Goal: Find specific page/section: Find specific page/section

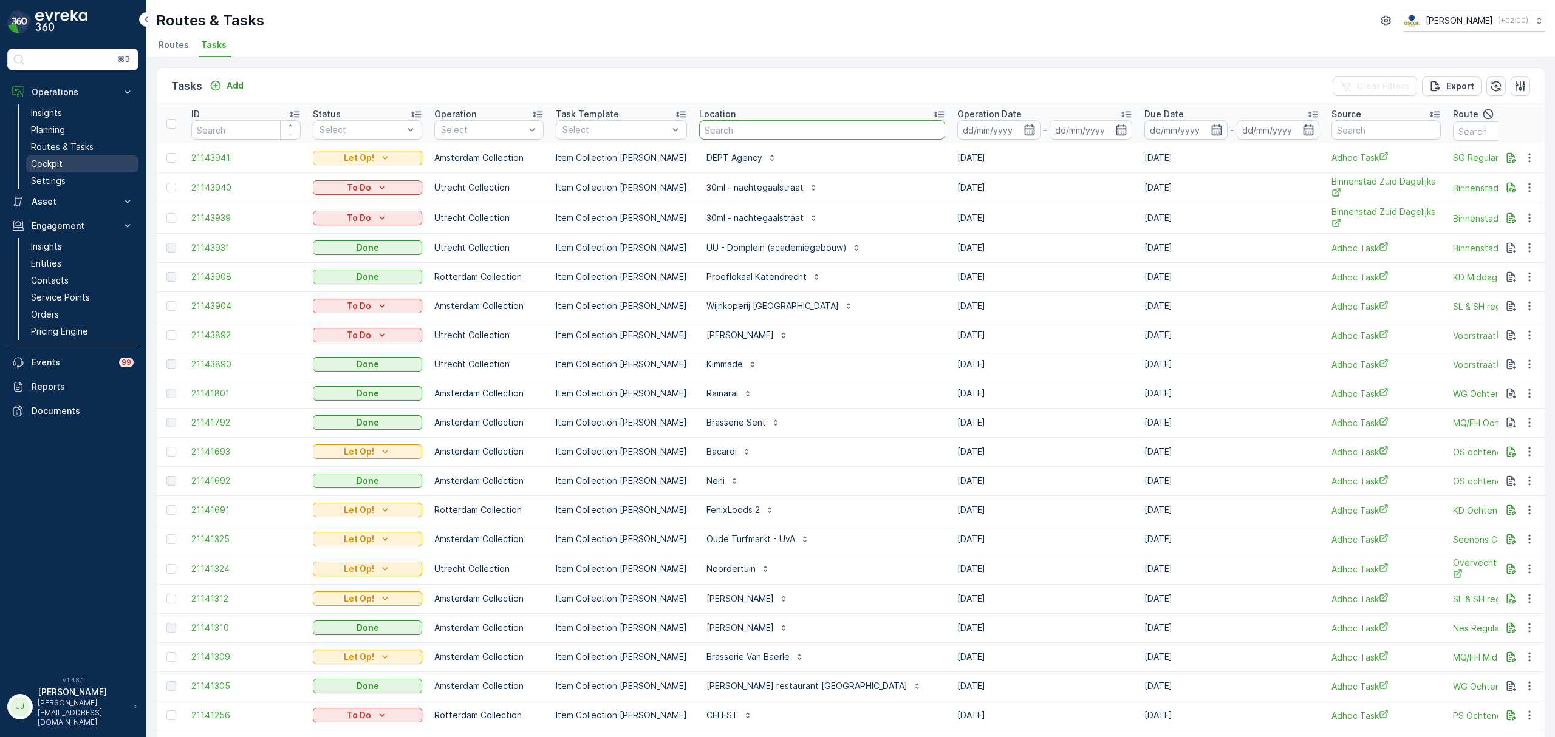
drag, startPoint x: 0, startPoint y: 0, endPoint x: 54, endPoint y: 163, distance: 171.5
click at [54, 163] on p "Cockpit" at bounding box center [47, 164] width 32 height 12
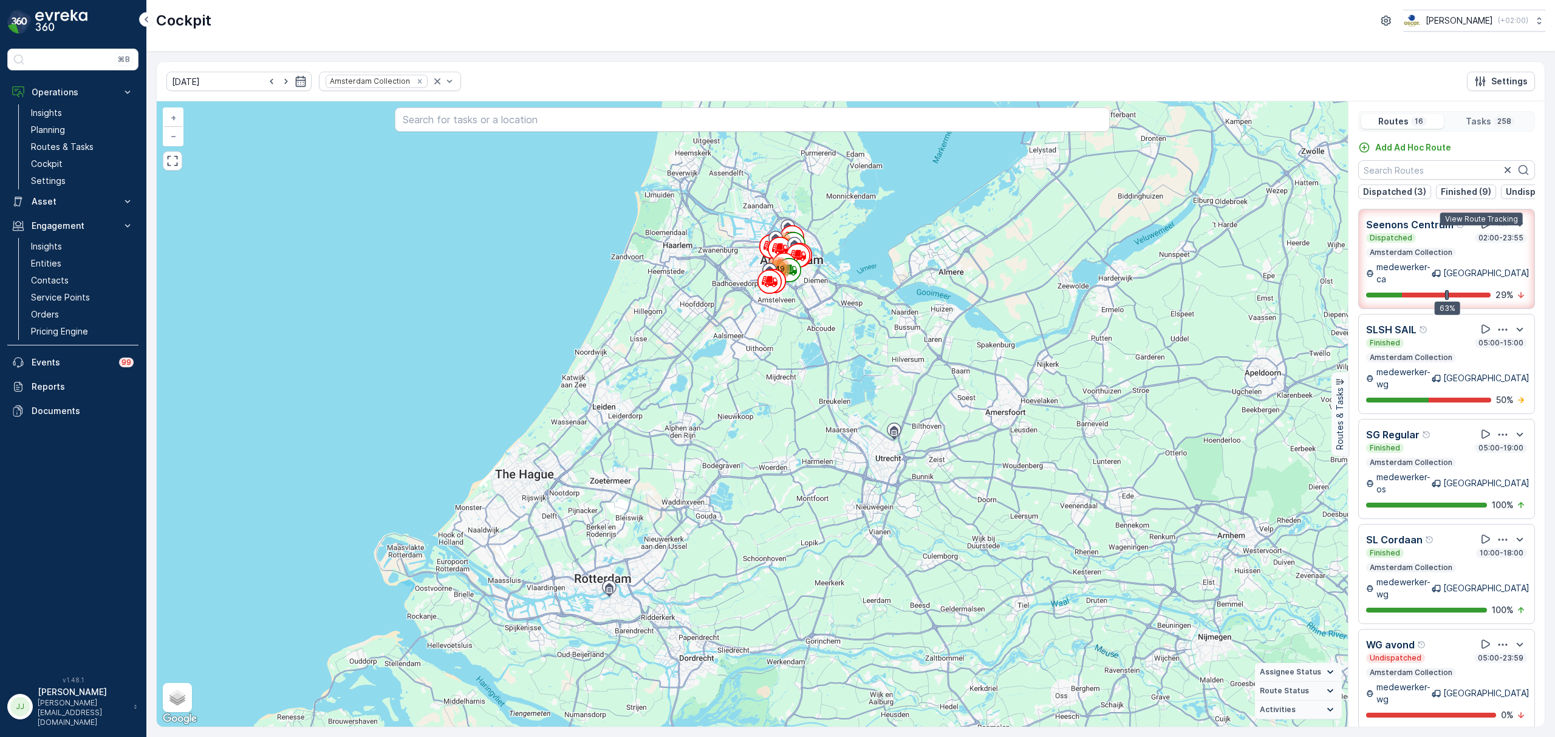
click at [1480, 230] on icon at bounding box center [1486, 224] width 12 height 12
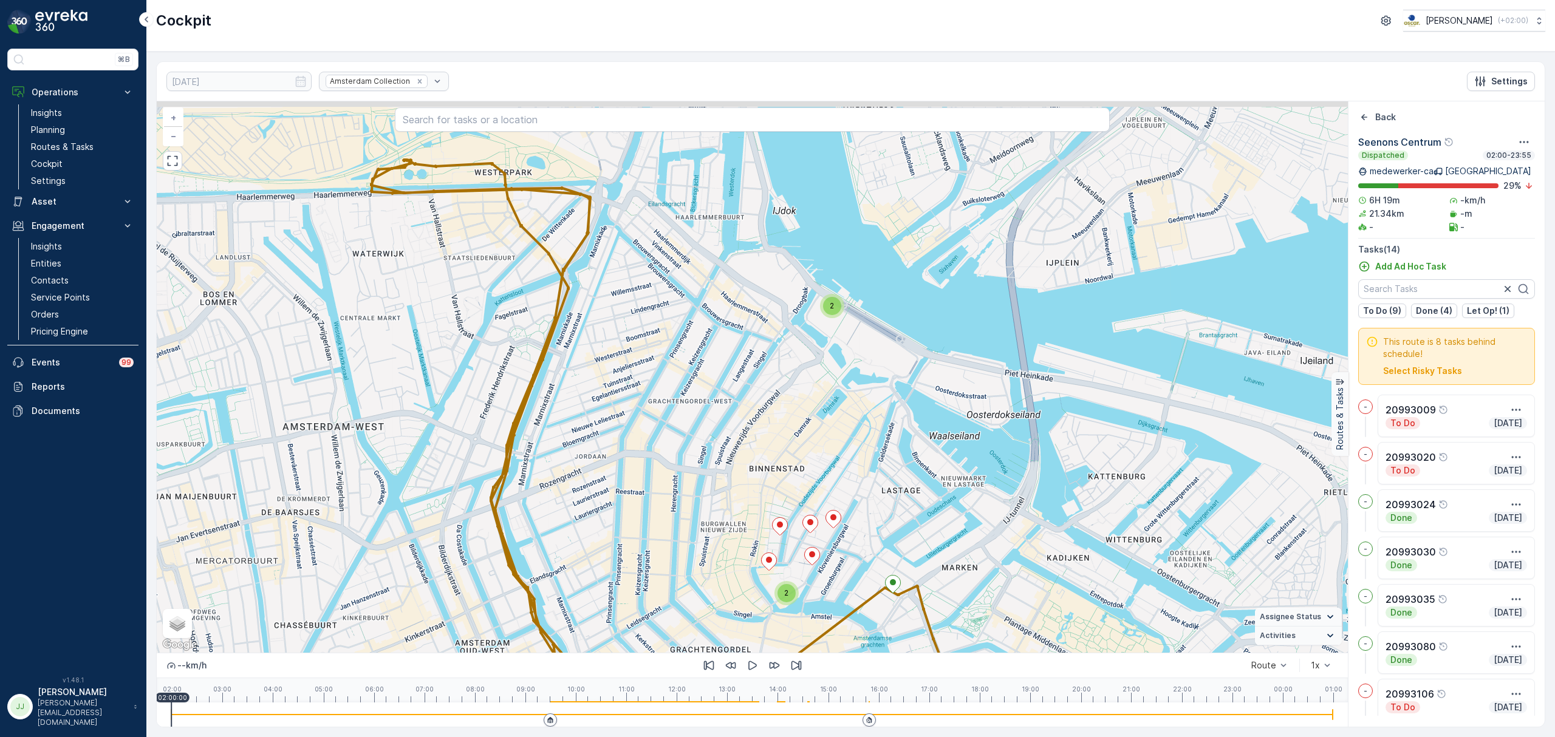
drag, startPoint x: 544, startPoint y: 370, endPoint x: 640, endPoint y: 453, distance: 126.6
click at [659, 492] on div "3 2 2 + − Satellite Roadmap Terrain Hybrid Leaflet Keyboard shortcuts Map Data …" at bounding box center [752, 377] width 1191 height 552
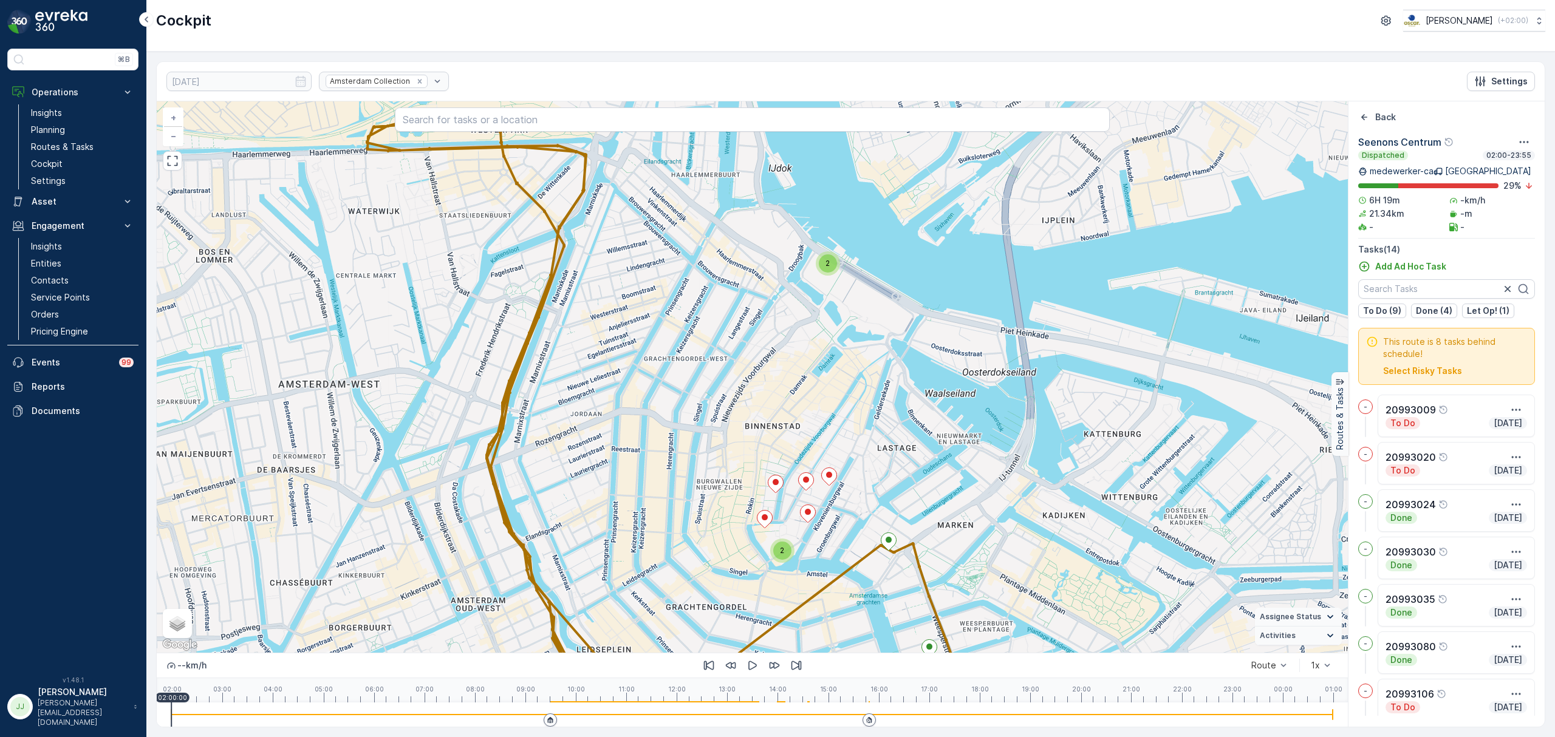
drag, startPoint x: 613, startPoint y: 451, endPoint x: 588, endPoint y: 349, distance: 105.2
click at [588, 349] on div "3 2 2 + − Satellite Roadmap Terrain Hybrid Leaflet Keyboard shortcuts Map Data …" at bounding box center [752, 377] width 1191 height 552
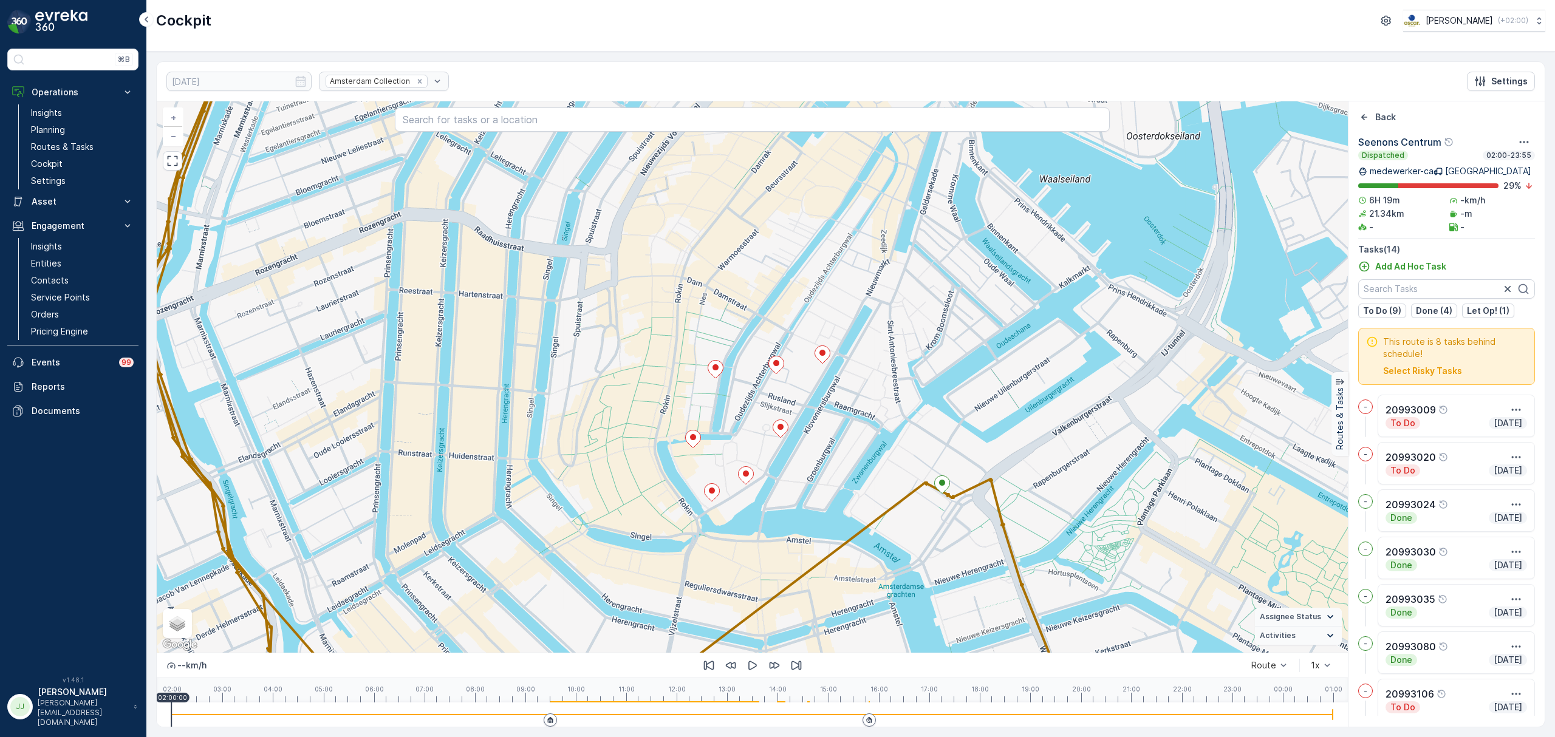
drag, startPoint x: 972, startPoint y: 396, endPoint x: 958, endPoint y: 409, distance: 19.3
click at [958, 409] on div "2 + − Satellite Roadmap Terrain Hybrid Leaflet Keyboard shortcuts Map Data Map …" at bounding box center [752, 377] width 1191 height 552
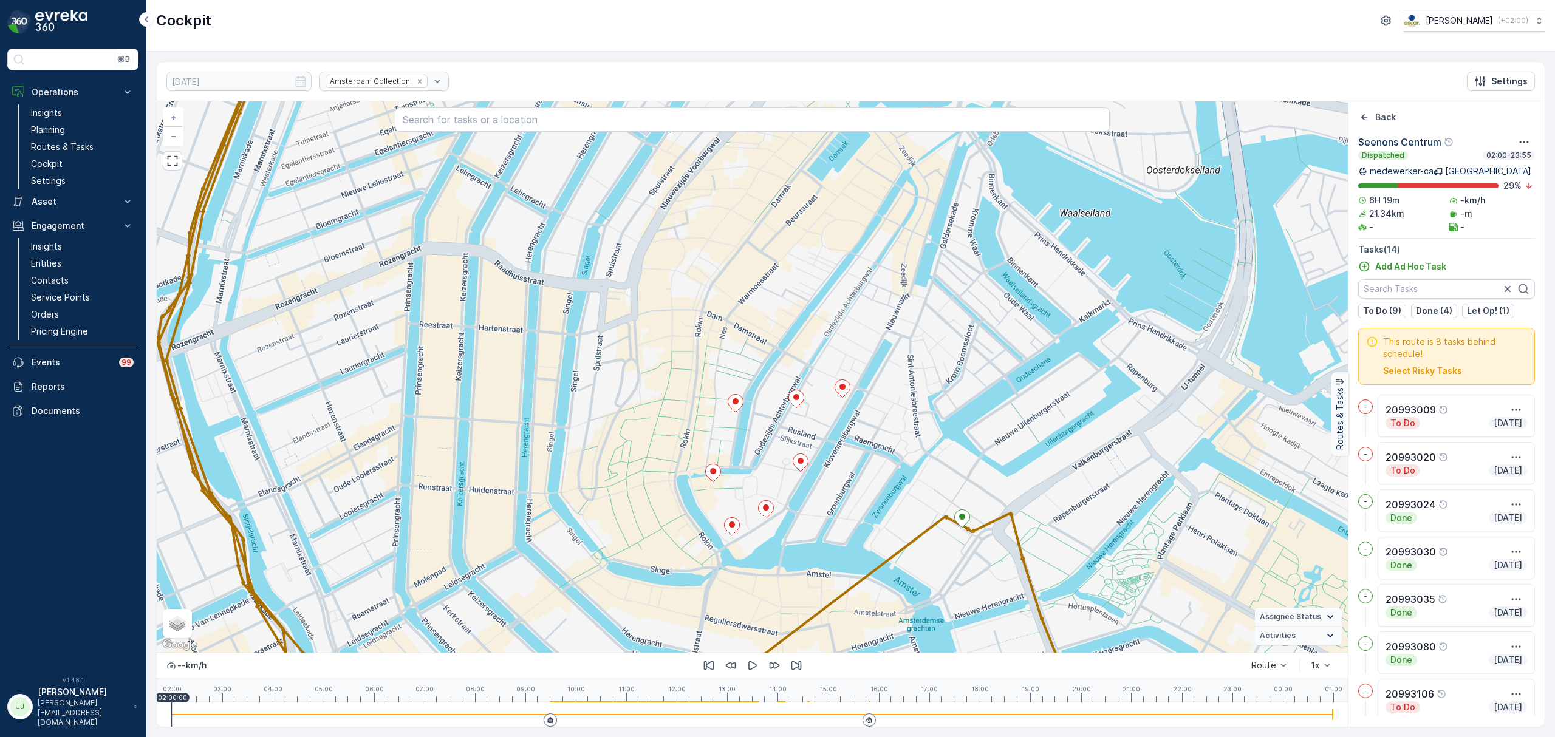
drag, startPoint x: 785, startPoint y: 488, endPoint x: 805, endPoint y: 522, distance: 39.5
click at [805, 522] on div "2 + − Satellite Roadmap Terrain Hybrid Leaflet Keyboard shortcuts Map Data Map …" at bounding box center [752, 377] width 1191 height 552
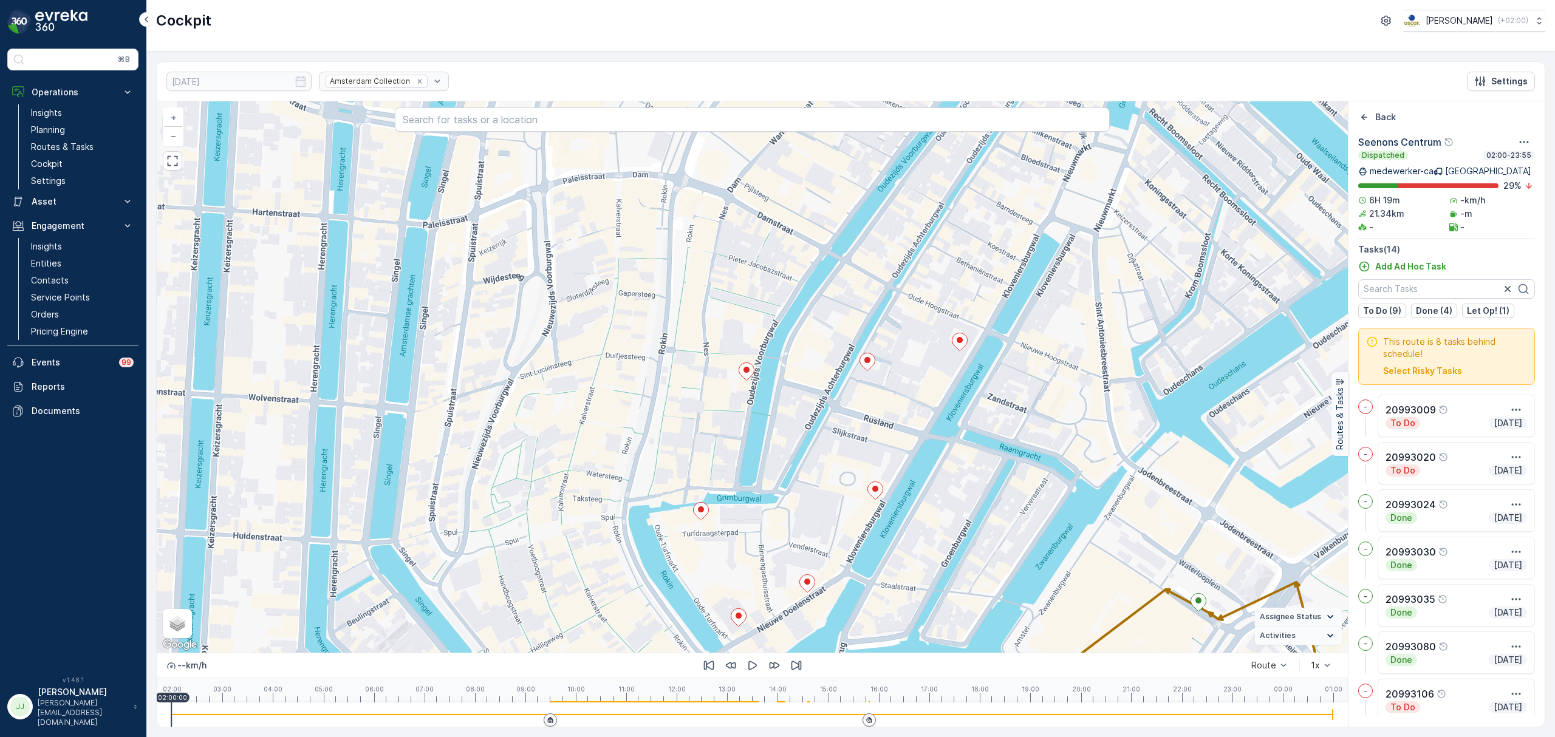
drag, startPoint x: 797, startPoint y: 541, endPoint x: 815, endPoint y: 486, distance: 57.6
click at [815, 486] on div "2 + − Satellite Roadmap Terrain Hybrid Leaflet Keyboard shortcuts Map Data Map …" at bounding box center [752, 377] width 1191 height 552
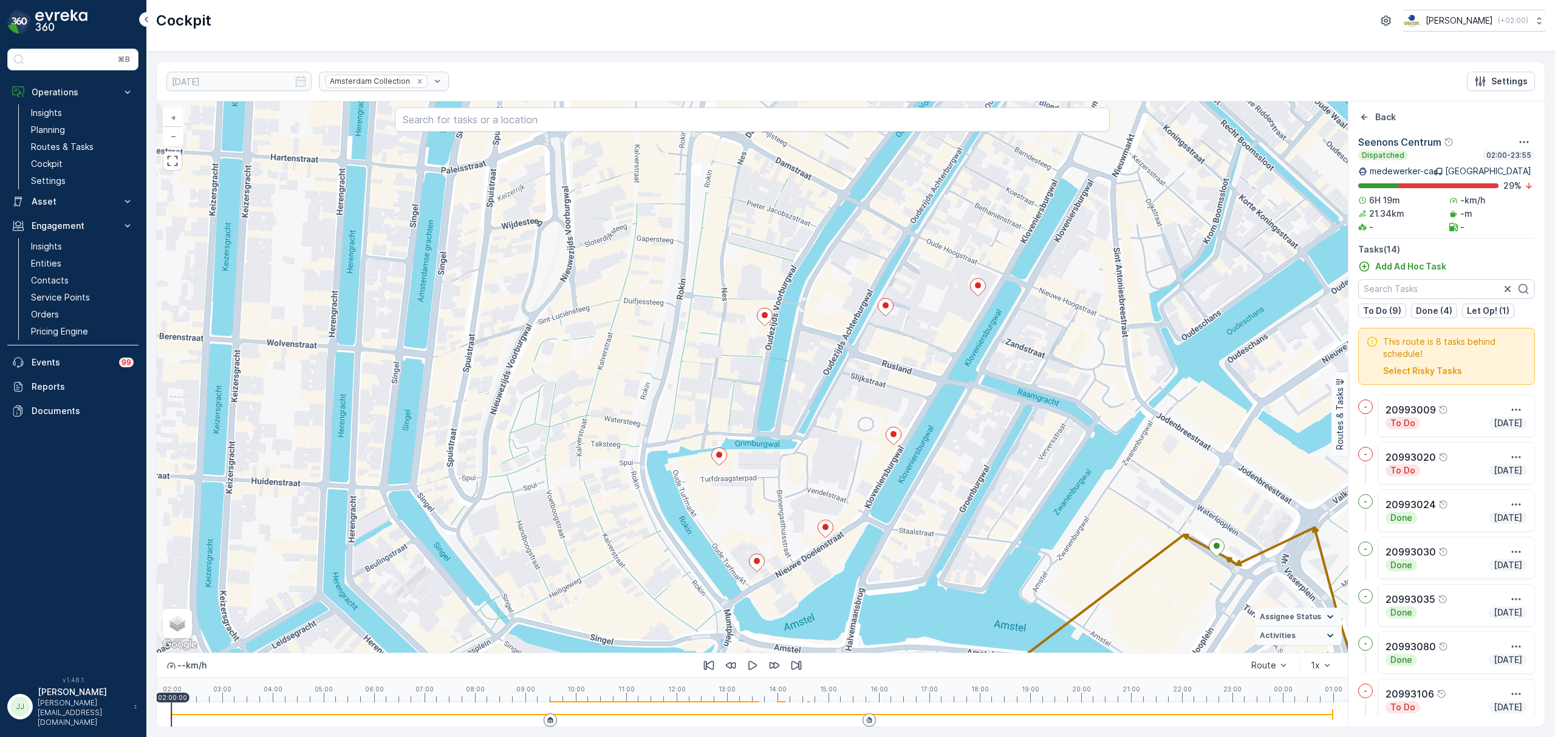
drag, startPoint x: 780, startPoint y: 491, endPoint x: 752, endPoint y: 565, distance: 78.8
click at [756, 564] on div "2 + − Satellite Roadmap Terrain Hybrid Leaflet Keyboard shortcuts Map Data Map …" at bounding box center [752, 377] width 1191 height 552
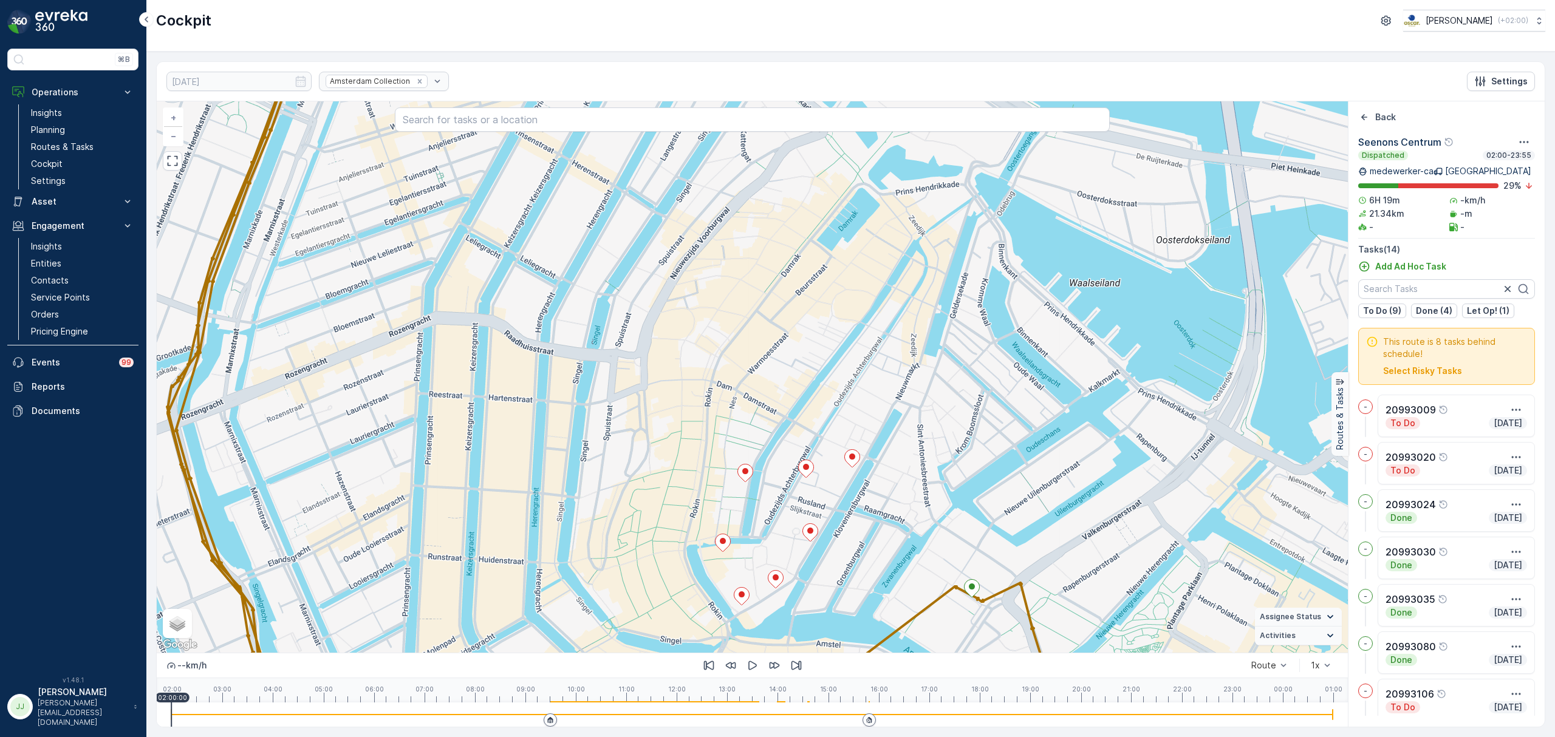
drag, startPoint x: 754, startPoint y: 545, endPoint x: 781, endPoint y: 508, distance: 46.5
click at [781, 508] on div "2 + − Satellite Roadmap Terrain Hybrid Leaflet Keyboard shortcuts Map Data Map …" at bounding box center [752, 377] width 1191 height 552
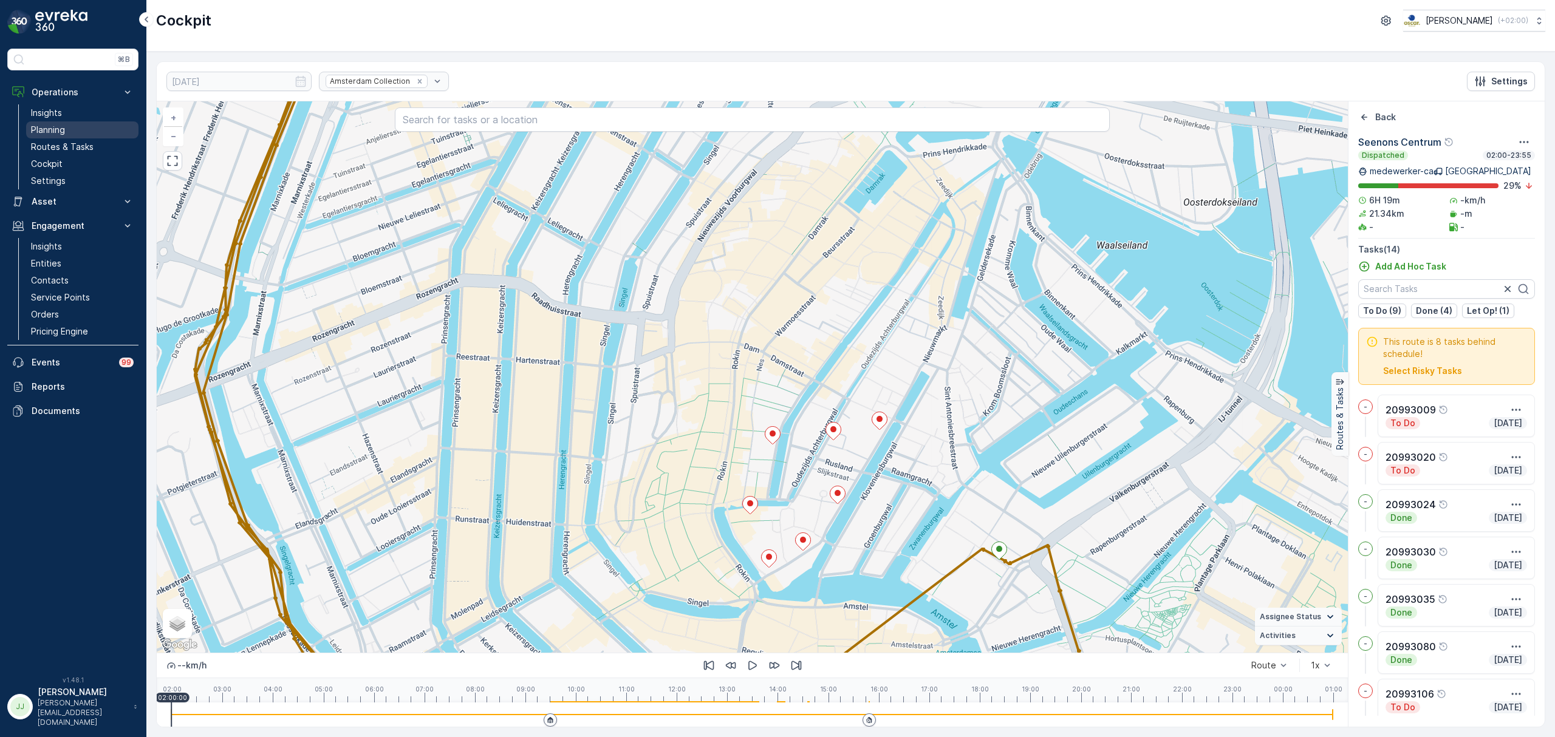
click at [66, 129] on link "Planning" at bounding box center [82, 129] width 112 height 17
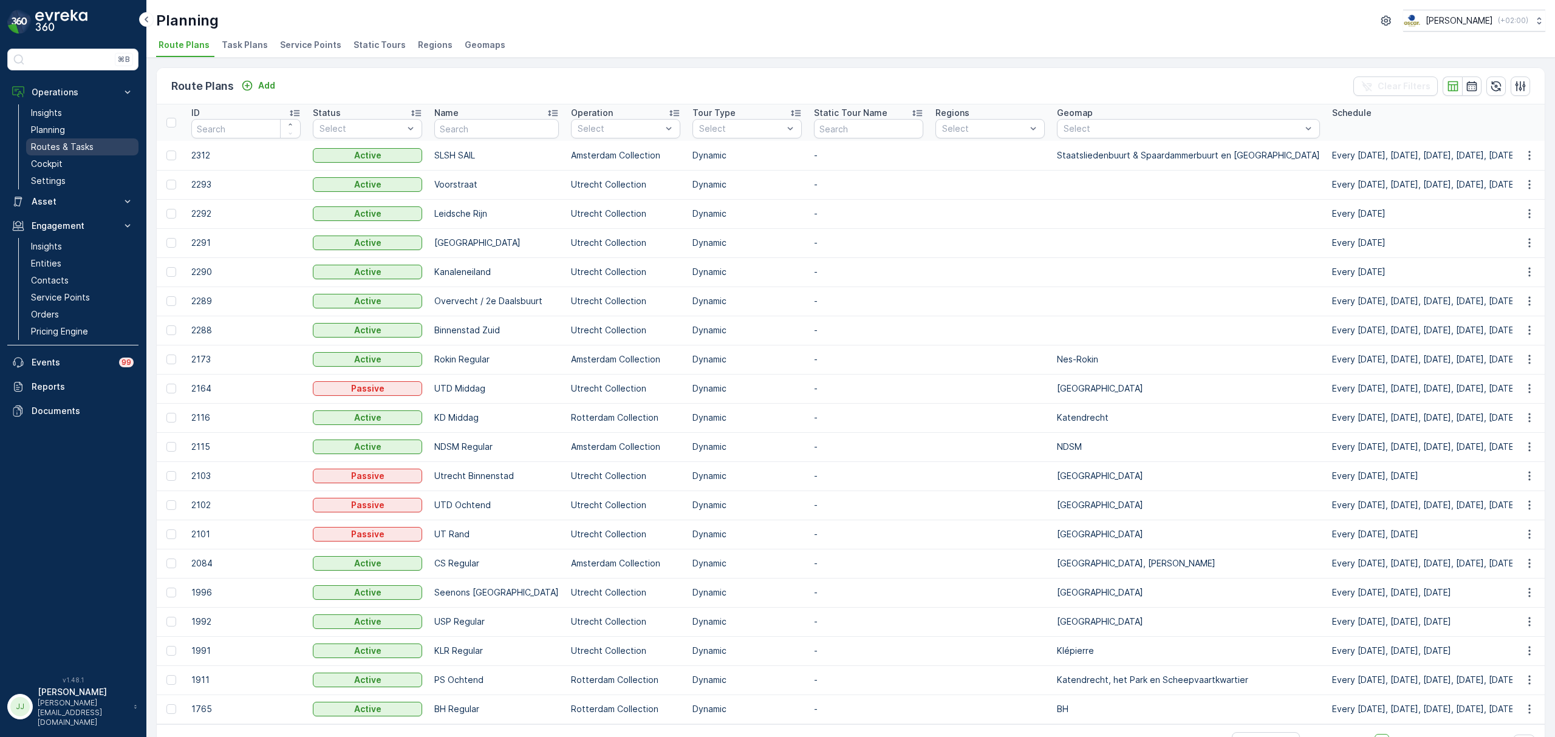
click at [61, 142] on p "Routes & Tasks" at bounding box center [62, 147] width 63 height 12
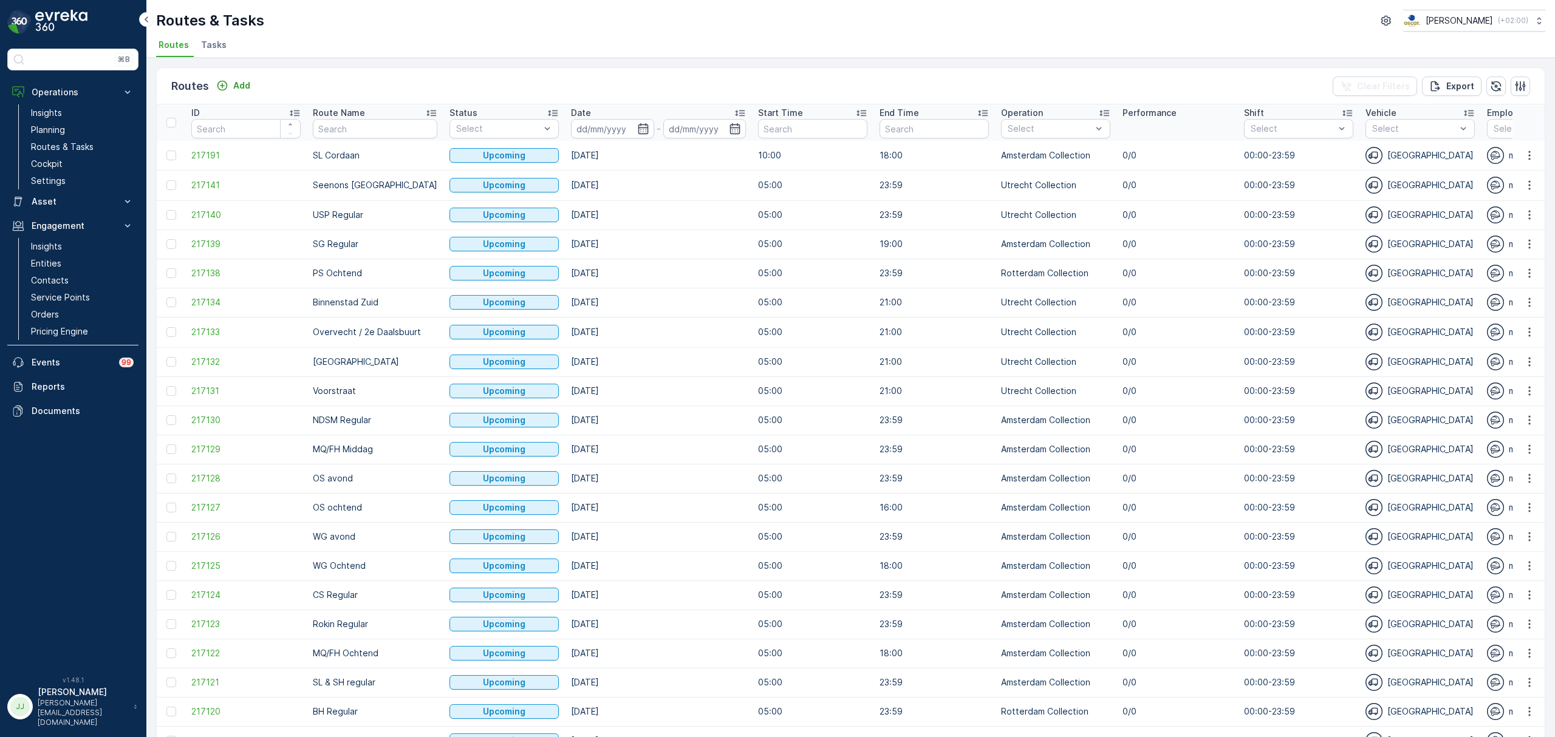
click at [217, 42] on span "Tasks" at bounding box center [214, 45] width 26 height 12
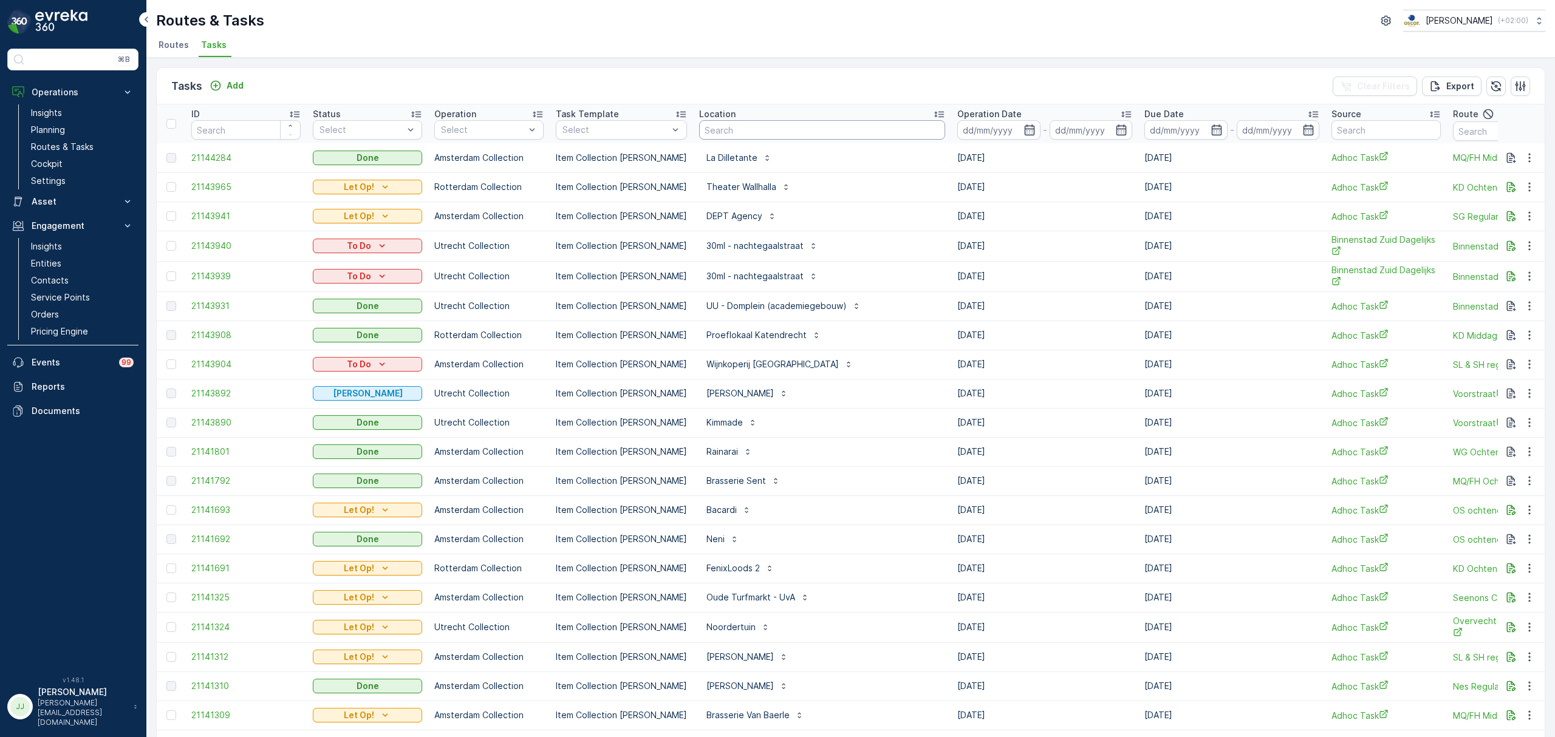
click at [745, 136] on input "text" at bounding box center [822, 129] width 246 height 19
type input "uva"
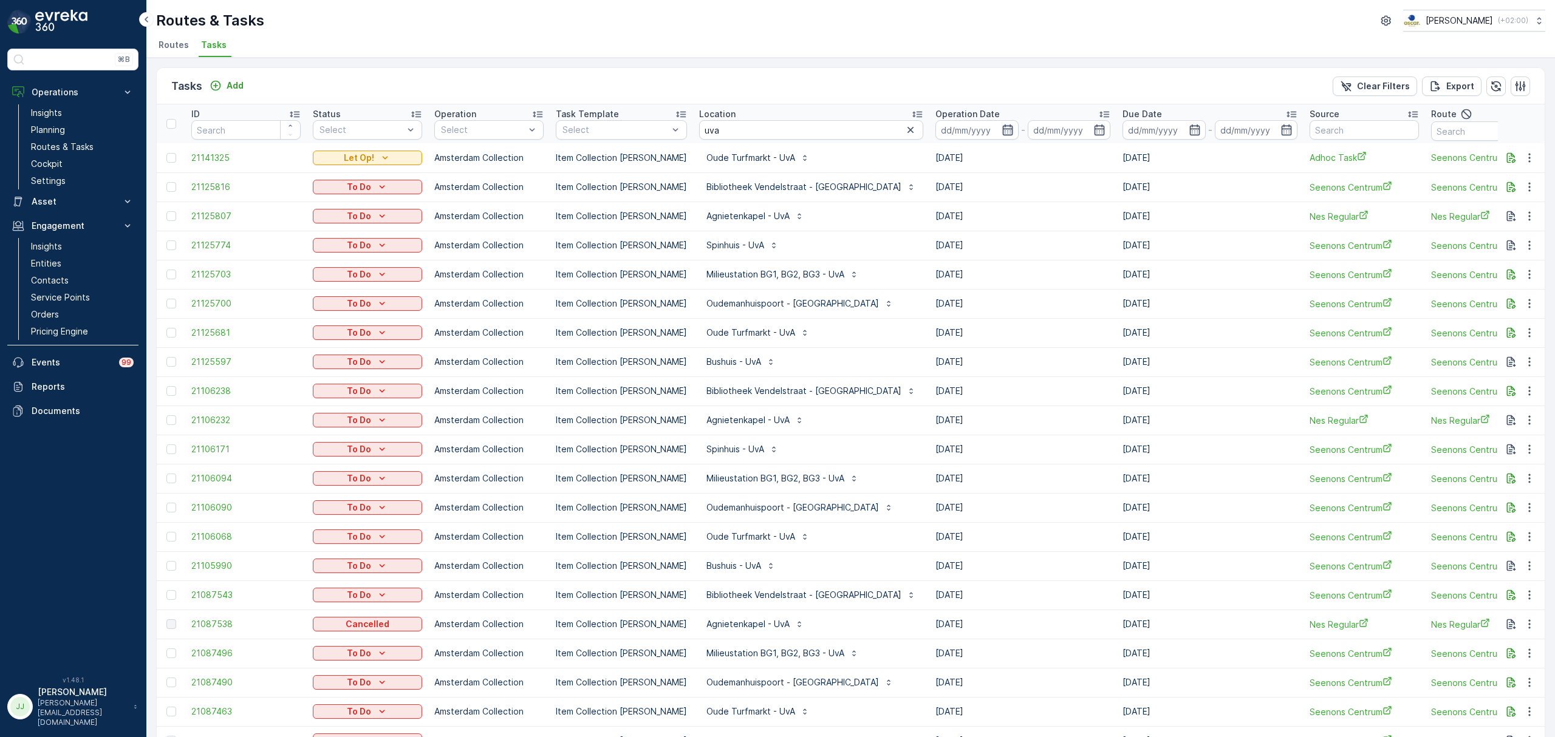
click at [1002, 130] on icon "button" at bounding box center [1008, 130] width 12 height 12
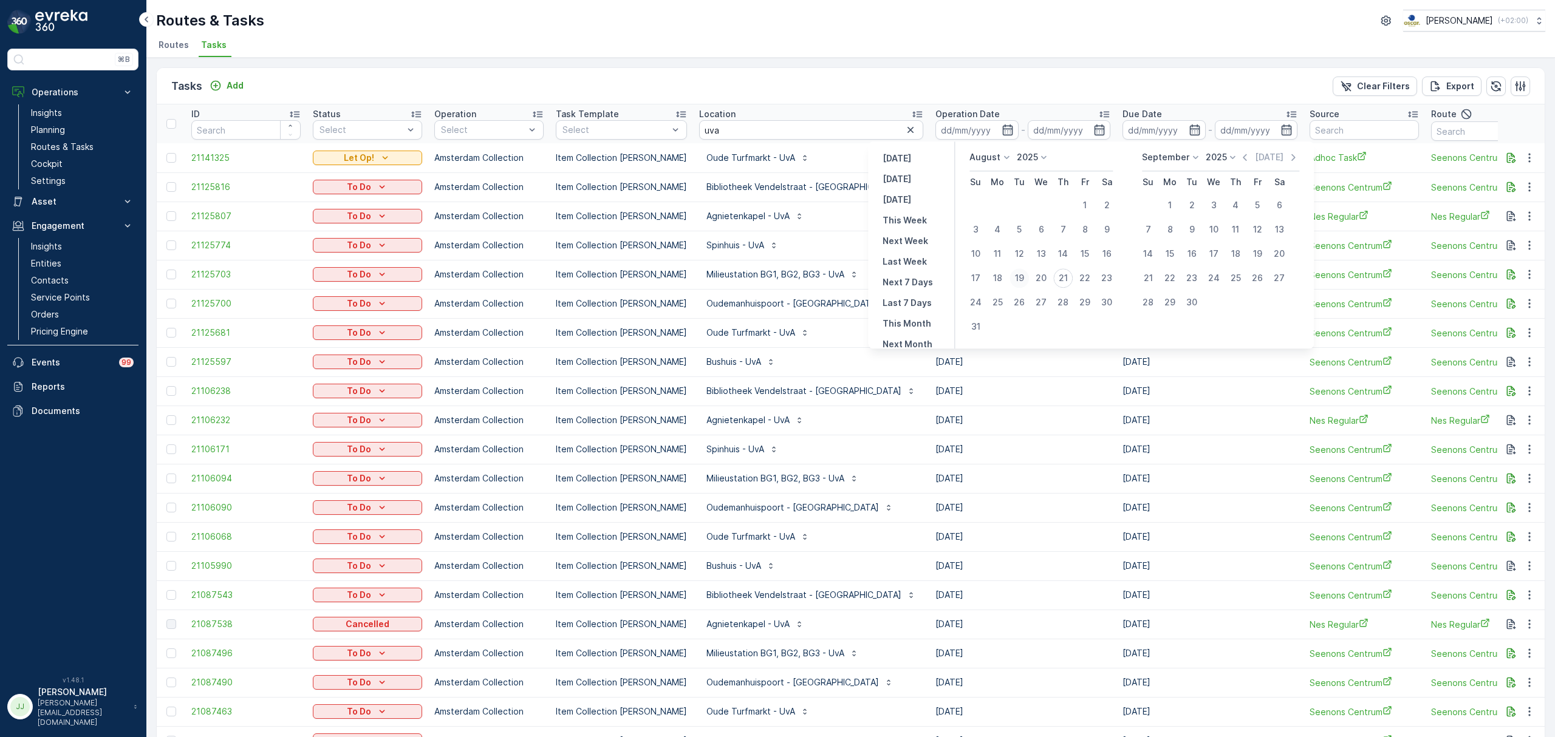
click at [1018, 279] on div "19" at bounding box center [1018, 277] width 19 height 19
type input "[DATE]"
click at [995, 279] on div "18" at bounding box center [997, 277] width 19 height 19
type input "[DATE]"
drag, startPoint x: 1063, startPoint y: 277, endPoint x: 1053, endPoint y: 275, distance: 10.0
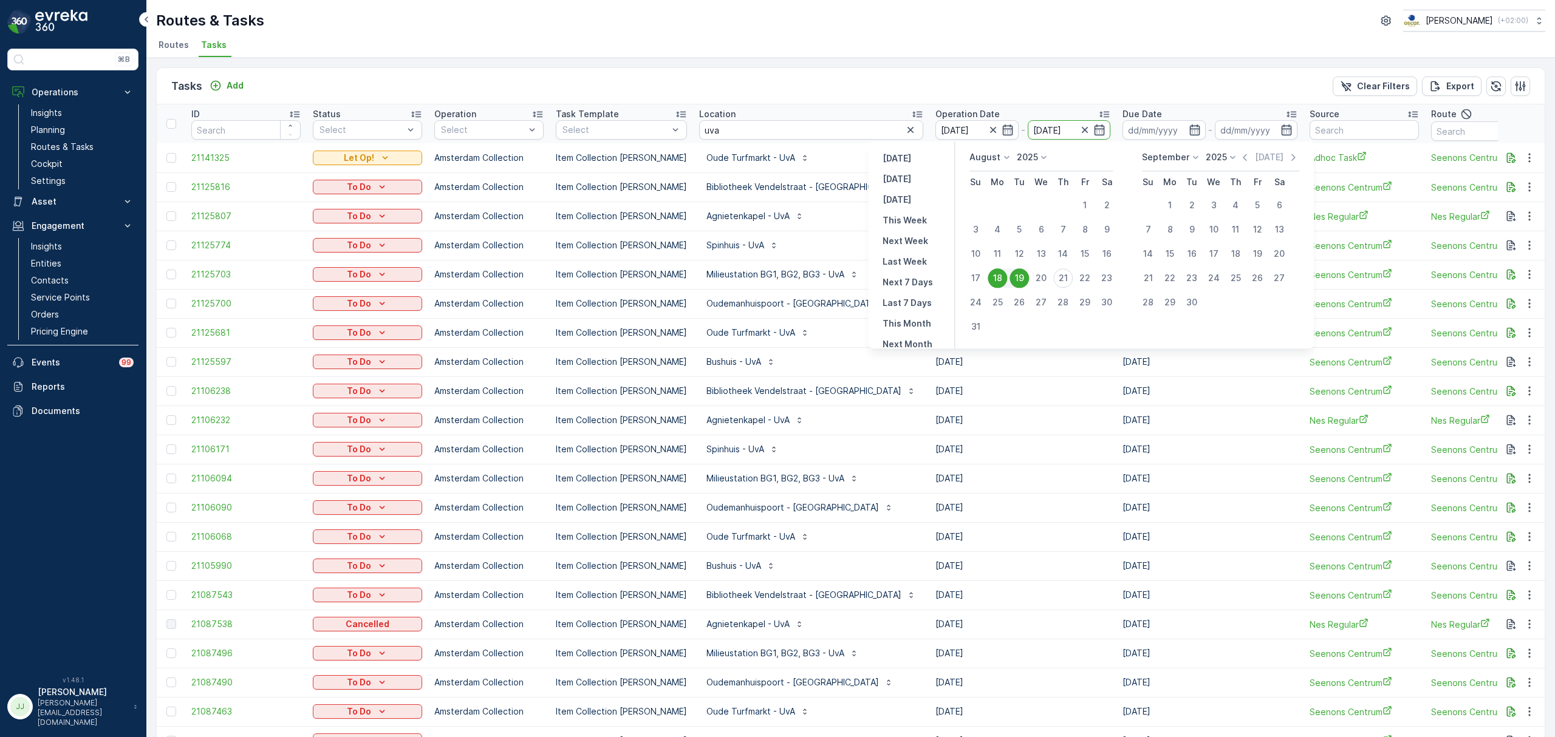
click at [1063, 276] on div "21" at bounding box center [1062, 277] width 19 height 19
type input "[DATE]"
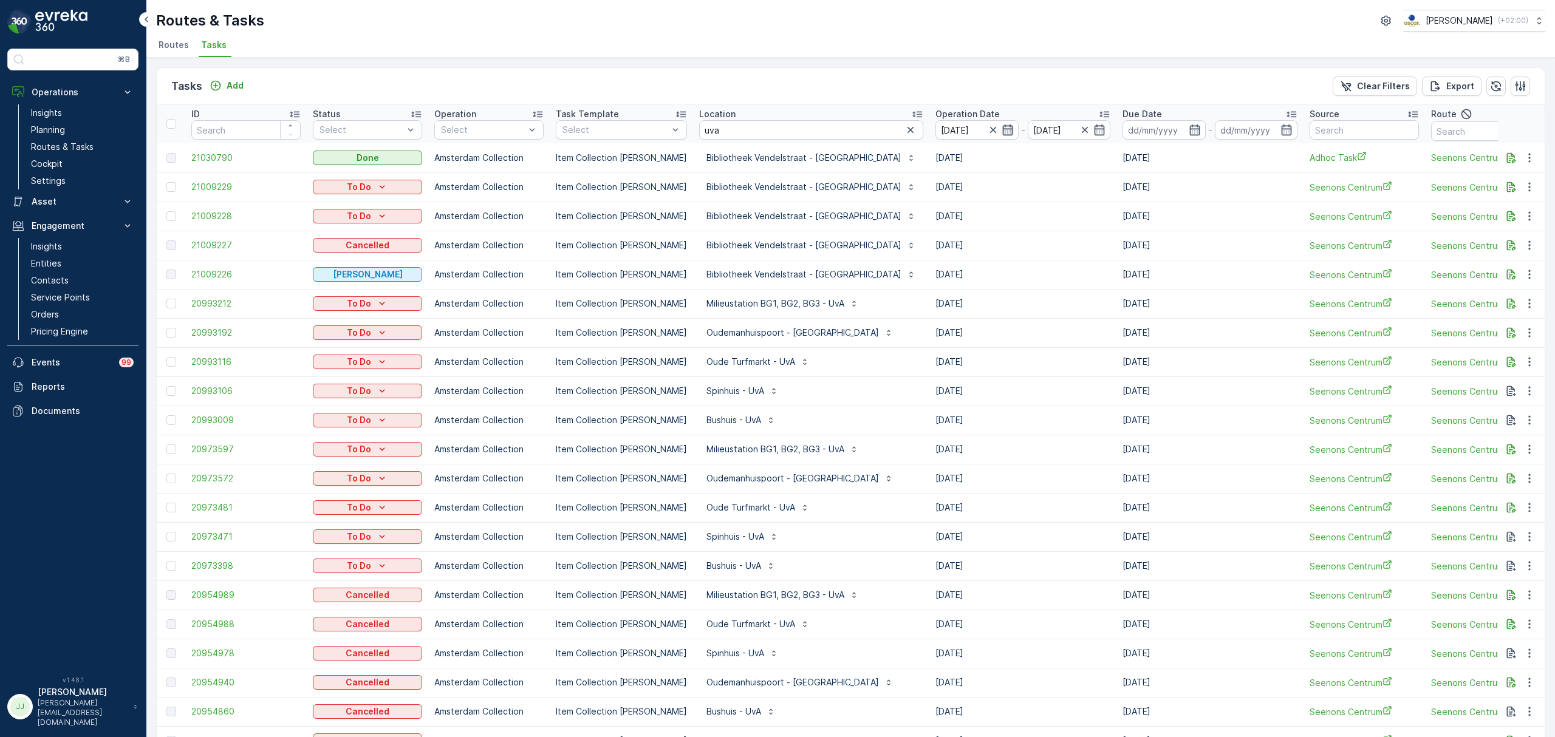
click at [1002, 130] on icon "button" at bounding box center [1008, 130] width 12 height 12
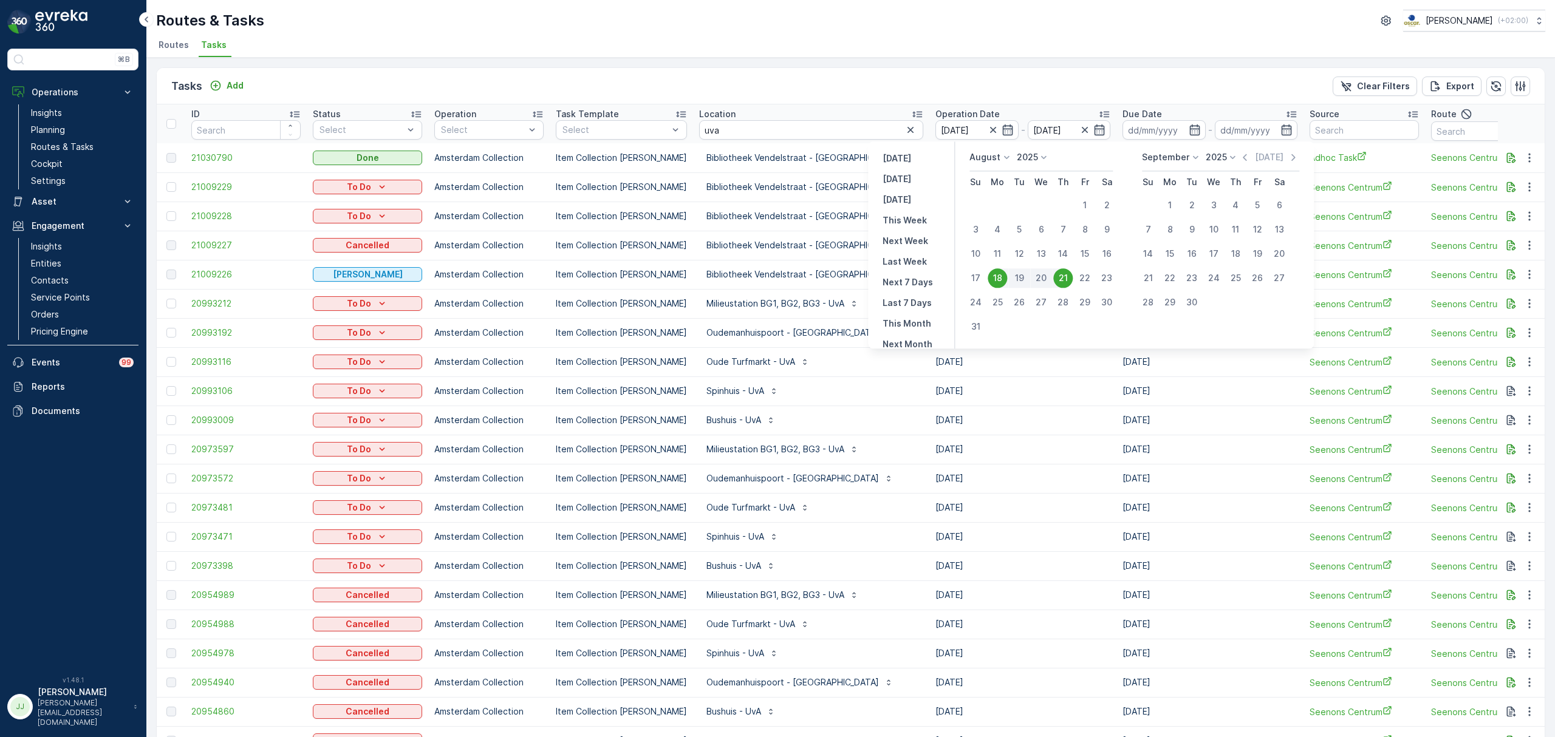
click at [945, 74] on div "Tasks Add Clear Filters Export" at bounding box center [851, 86] width 1388 height 36
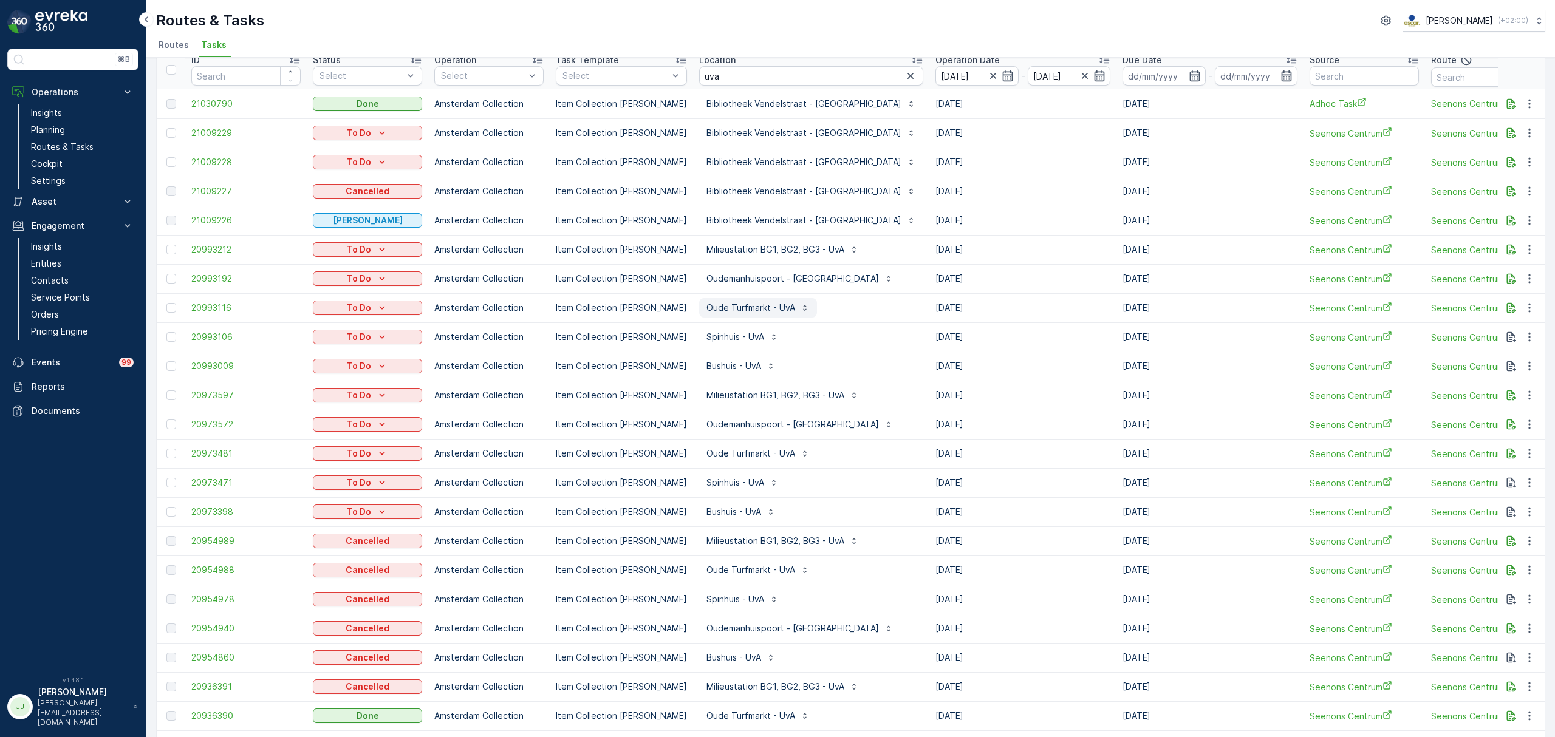
scroll to position [44, 0]
